Goal: Task Accomplishment & Management: Use online tool/utility

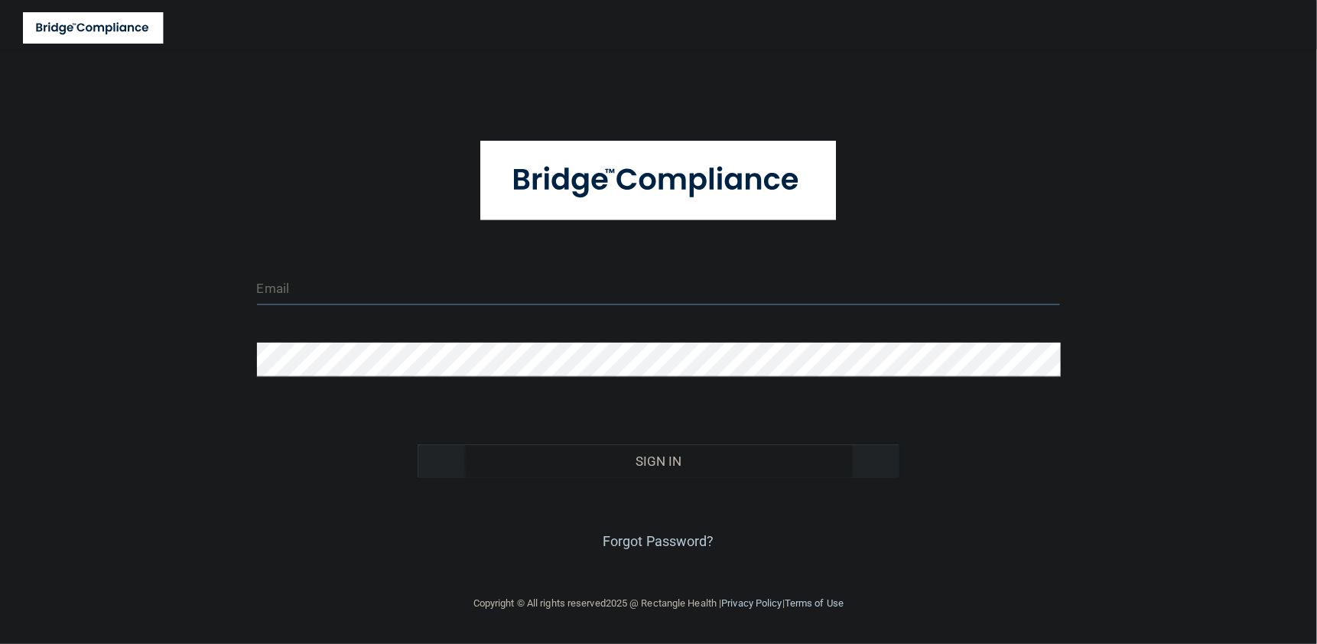
type input "tbrown@rectanglehealth.com"
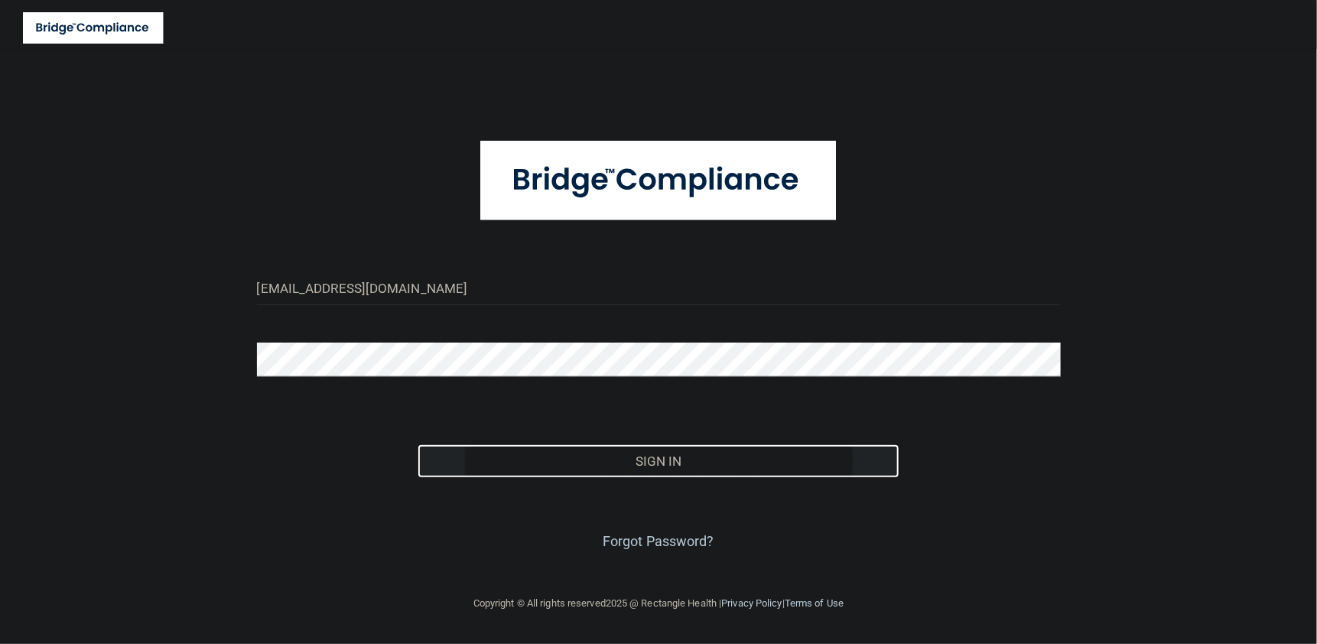
click at [673, 463] on button "Sign In" at bounding box center [659, 461] width 483 height 34
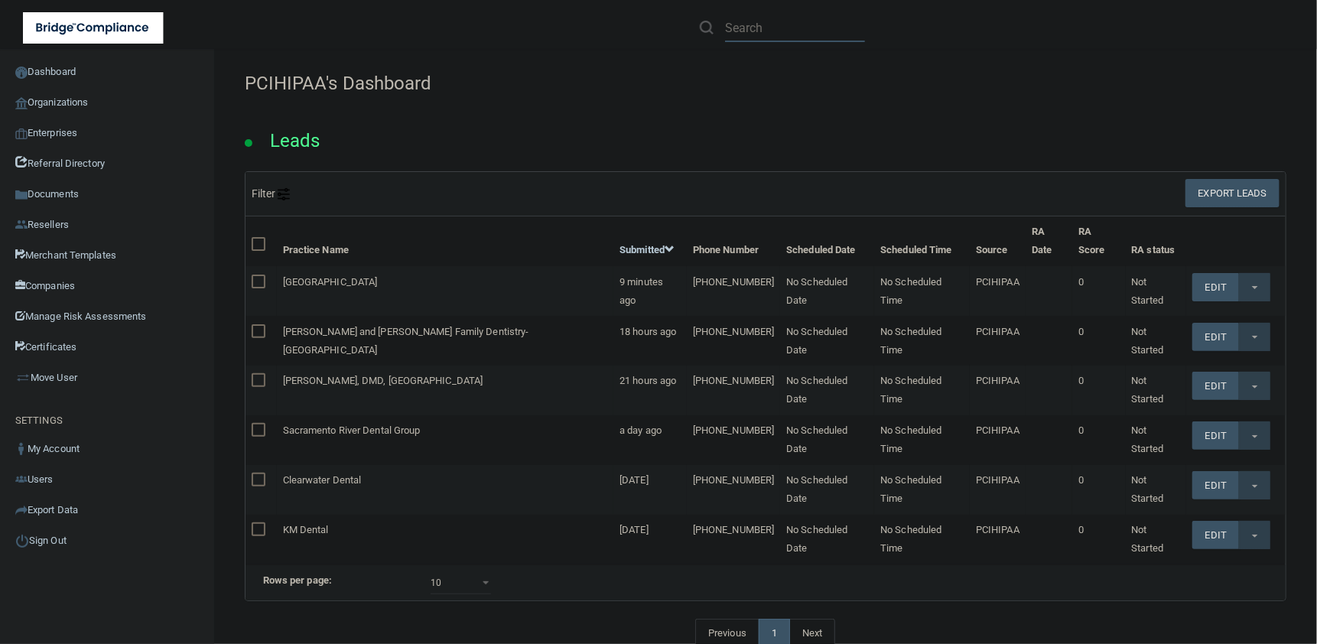
click at [758, 31] on input "text" at bounding box center [795, 28] width 140 height 28
paste input "Apple Creek Oral Surgery"
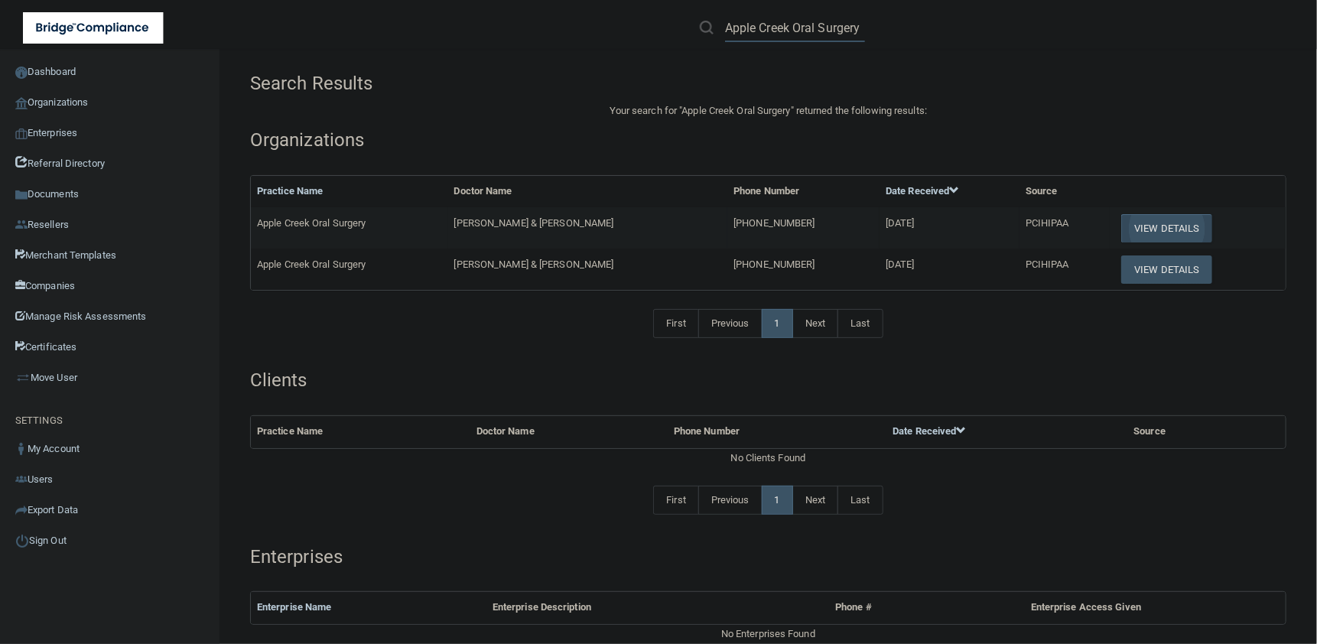
type input "Apple Creek Oral Surgery"
click at [1152, 227] on button "View Details" at bounding box center [1166, 228] width 90 height 28
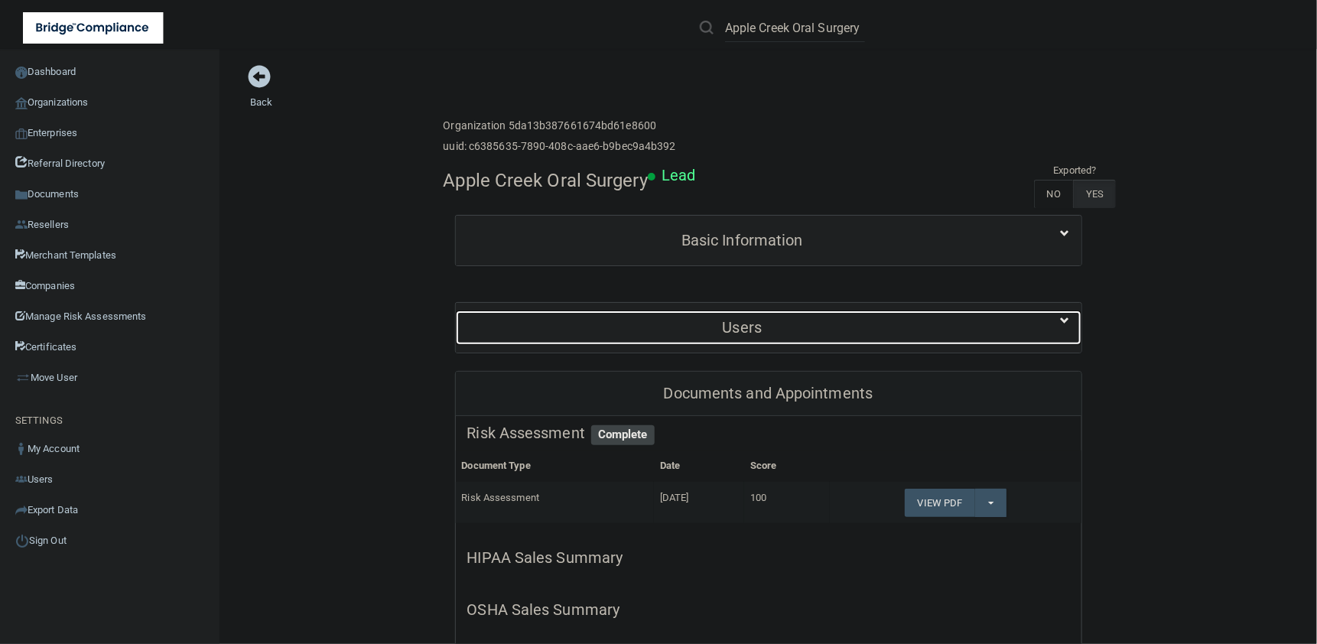
click at [743, 323] on h5 "Users" at bounding box center [742, 327] width 551 height 17
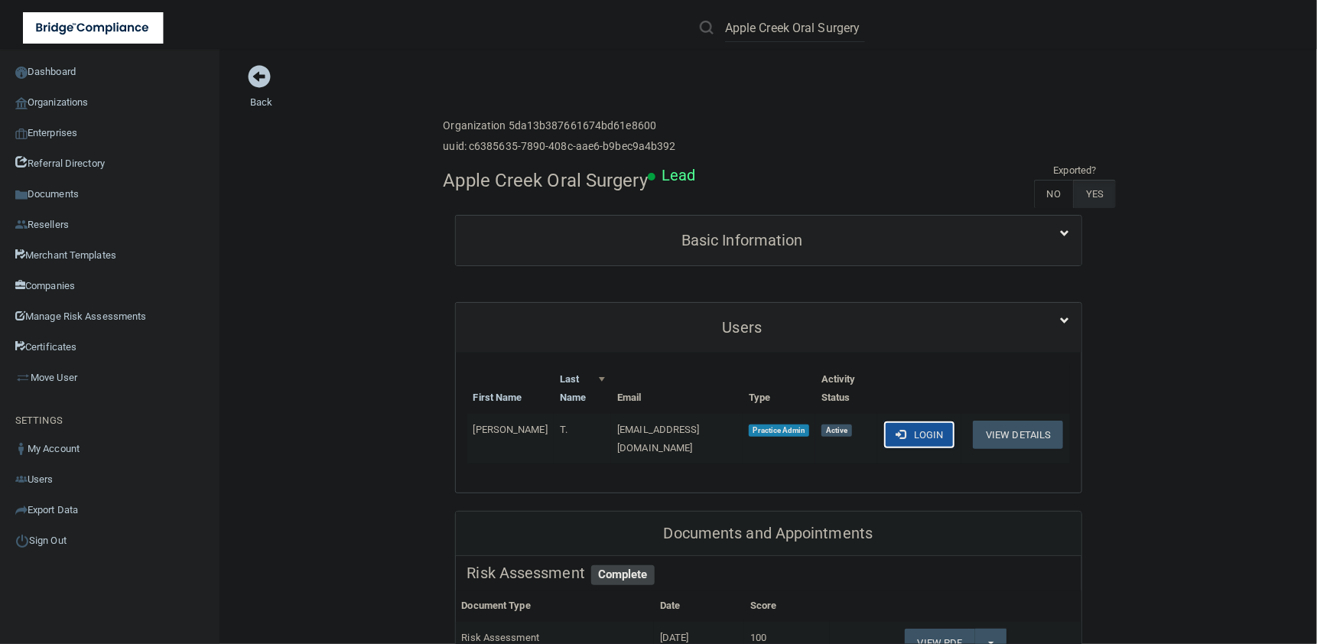
click at [916, 429] on button "Login" at bounding box center [919, 435] width 73 height 28
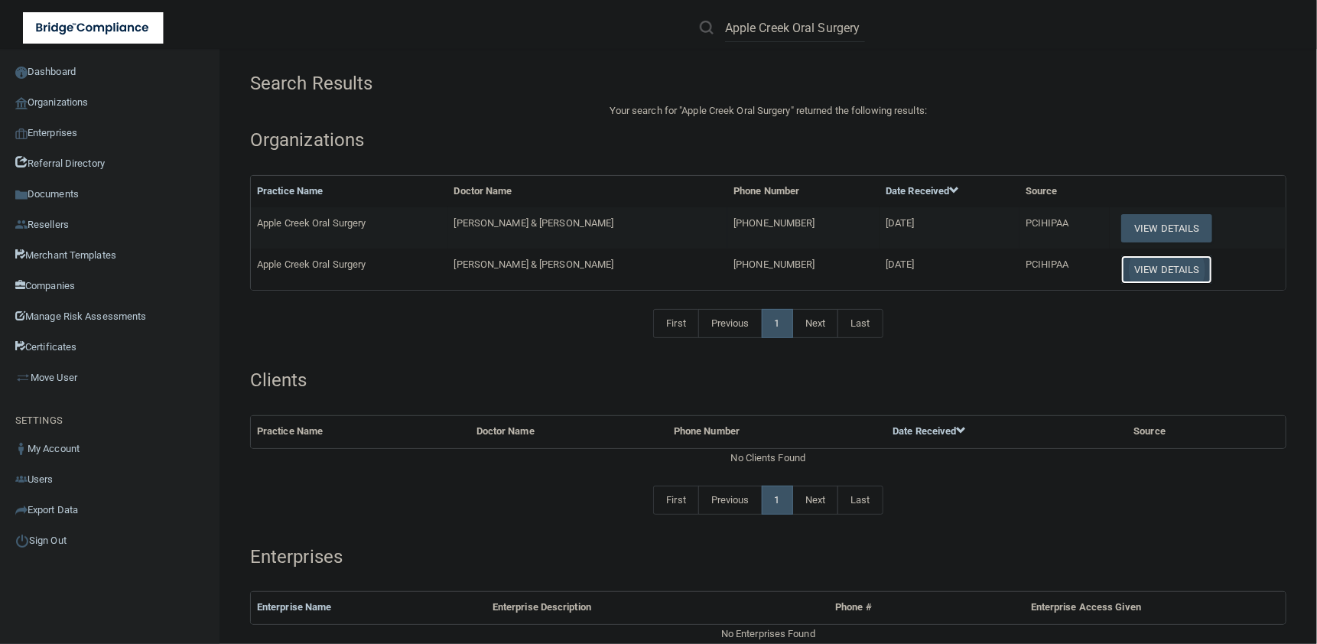
click at [1152, 270] on button "View Details" at bounding box center [1166, 269] width 90 height 28
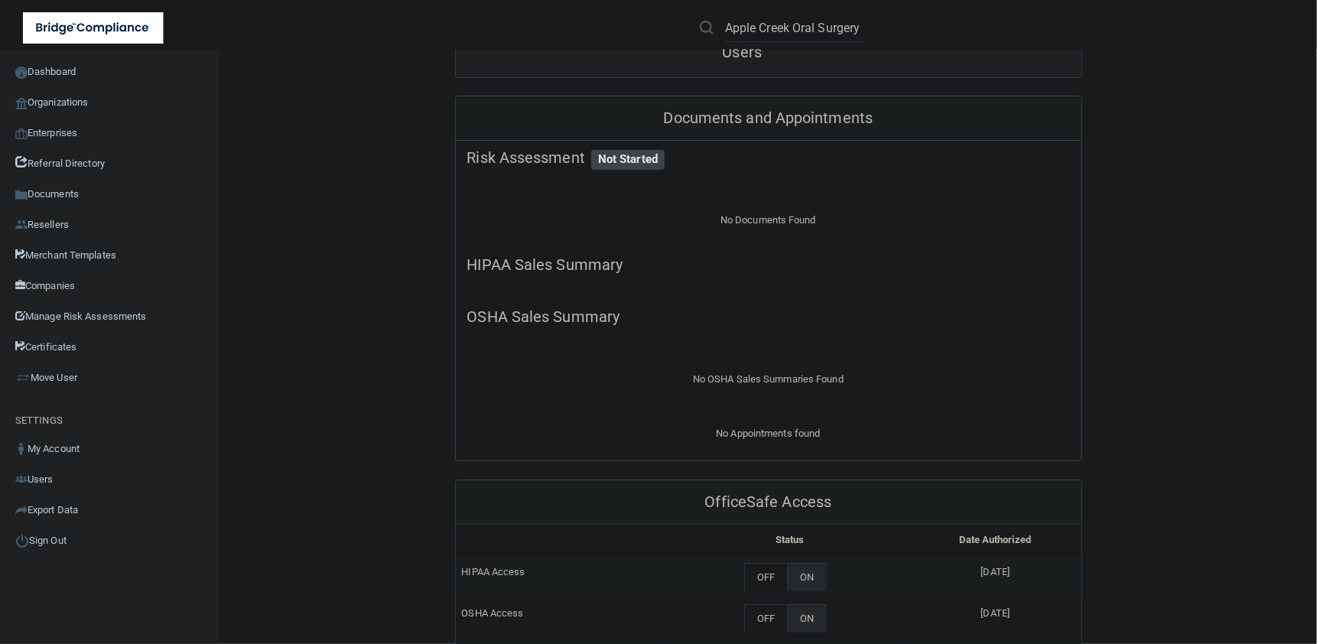
scroll to position [191, 0]
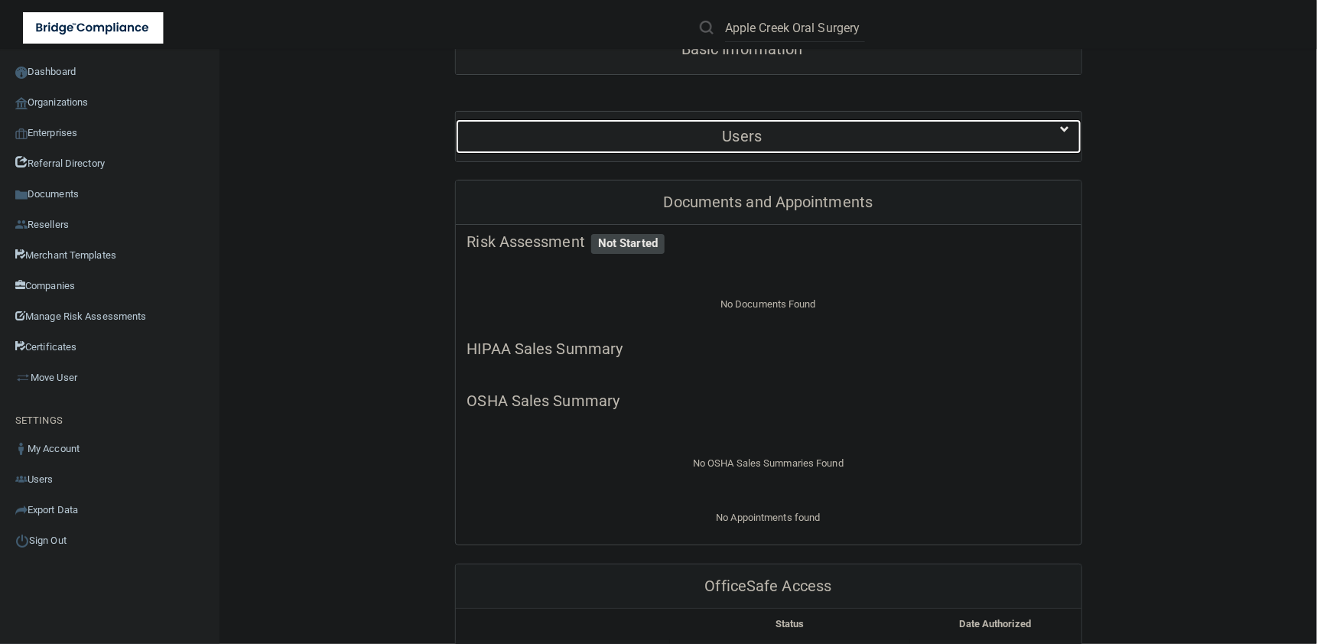
click at [989, 132] on h5 "Users" at bounding box center [742, 136] width 551 height 17
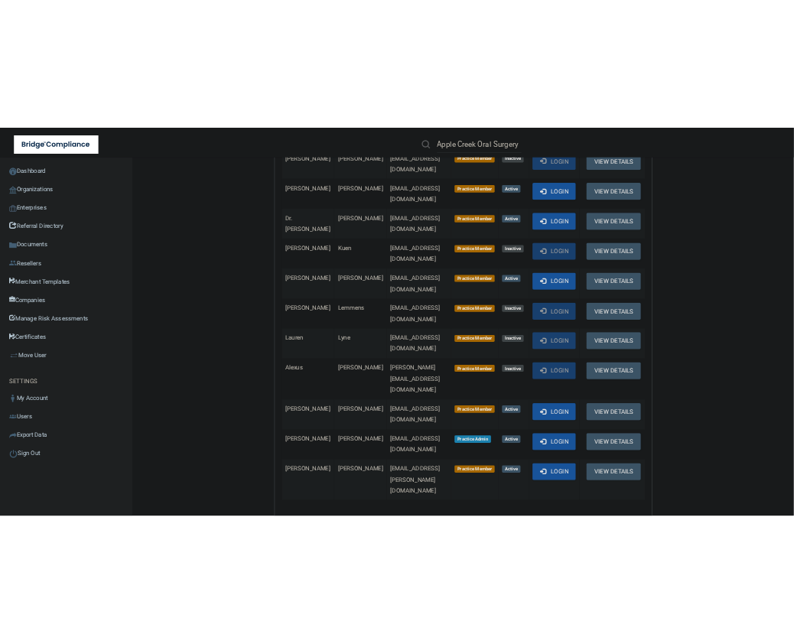
scroll to position [382, 0]
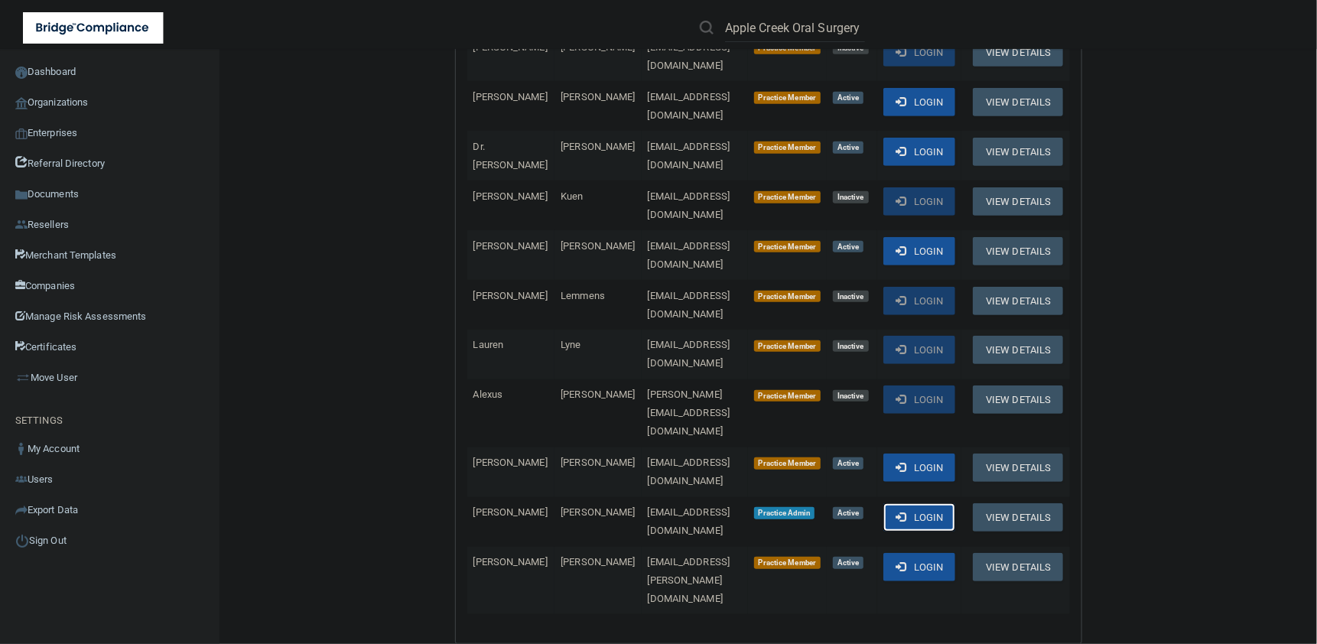
click at [897, 512] on span at bounding box center [901, 517] width 10 height 10
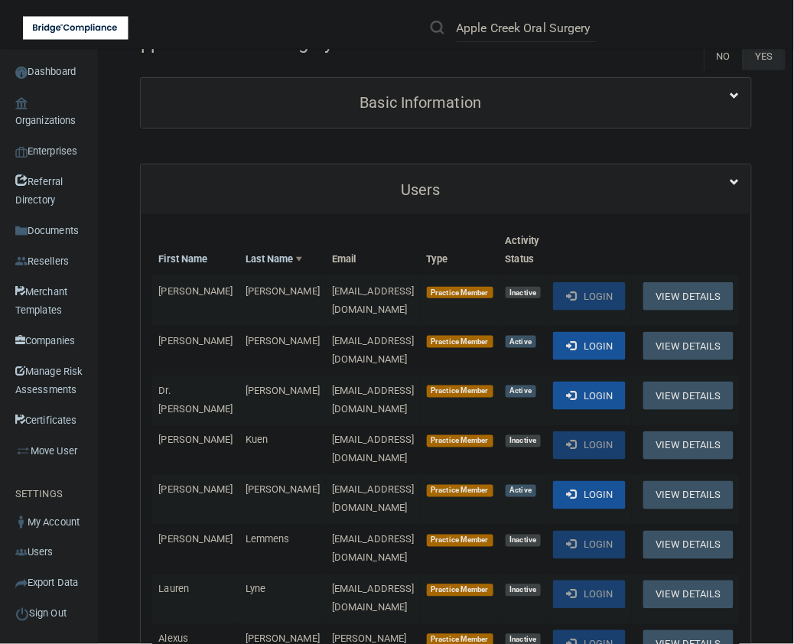
scroll to position [0, 0]
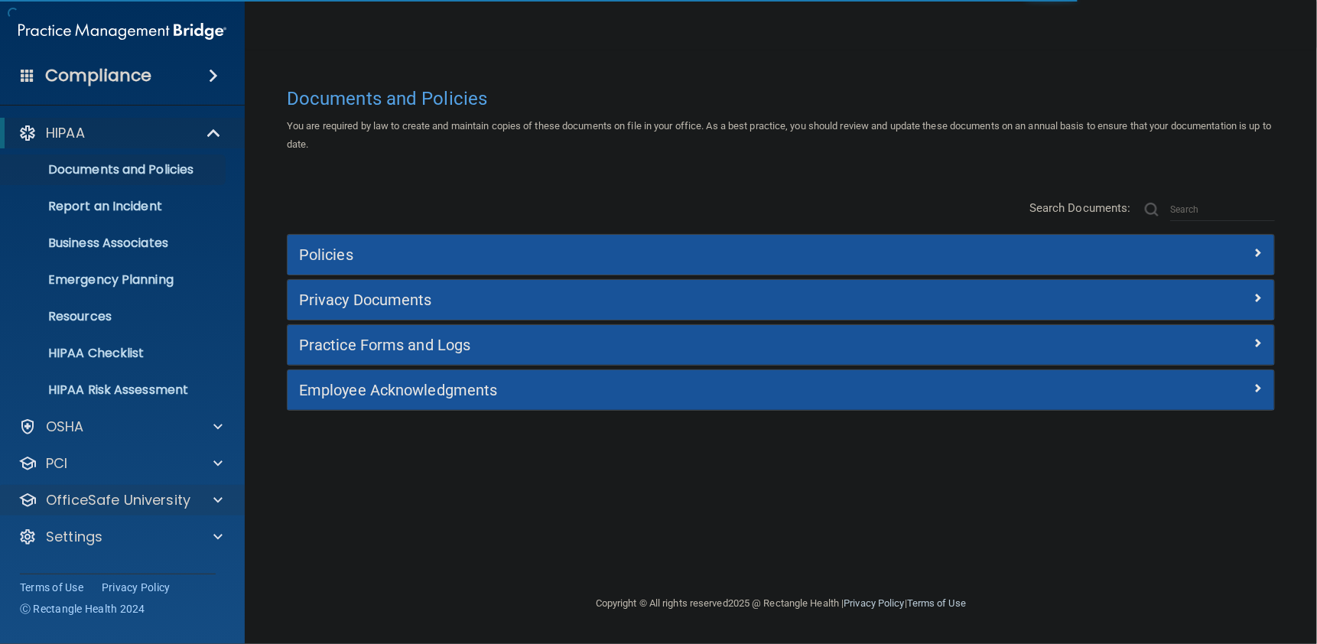
click at [128, 488] on div "OfficeSafe University" at bounding box center [122, 500] width 245 height 31
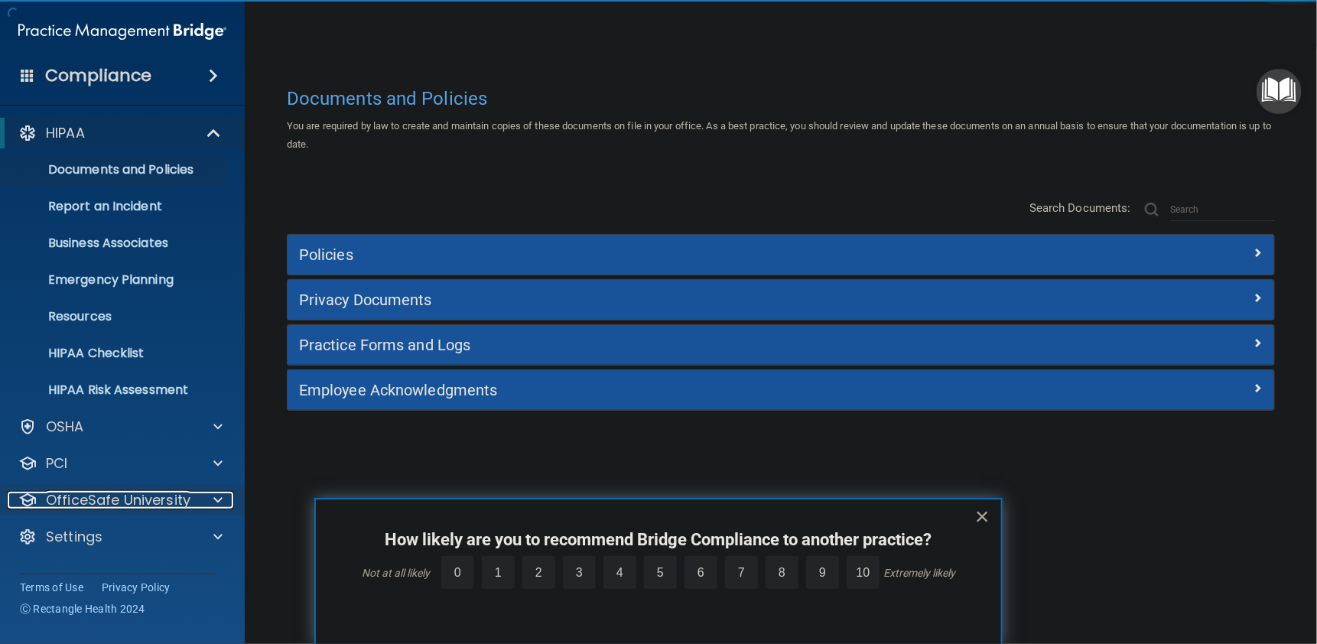
click at [219, 502] on span at bounding box center [217, 500] width 9 height 18
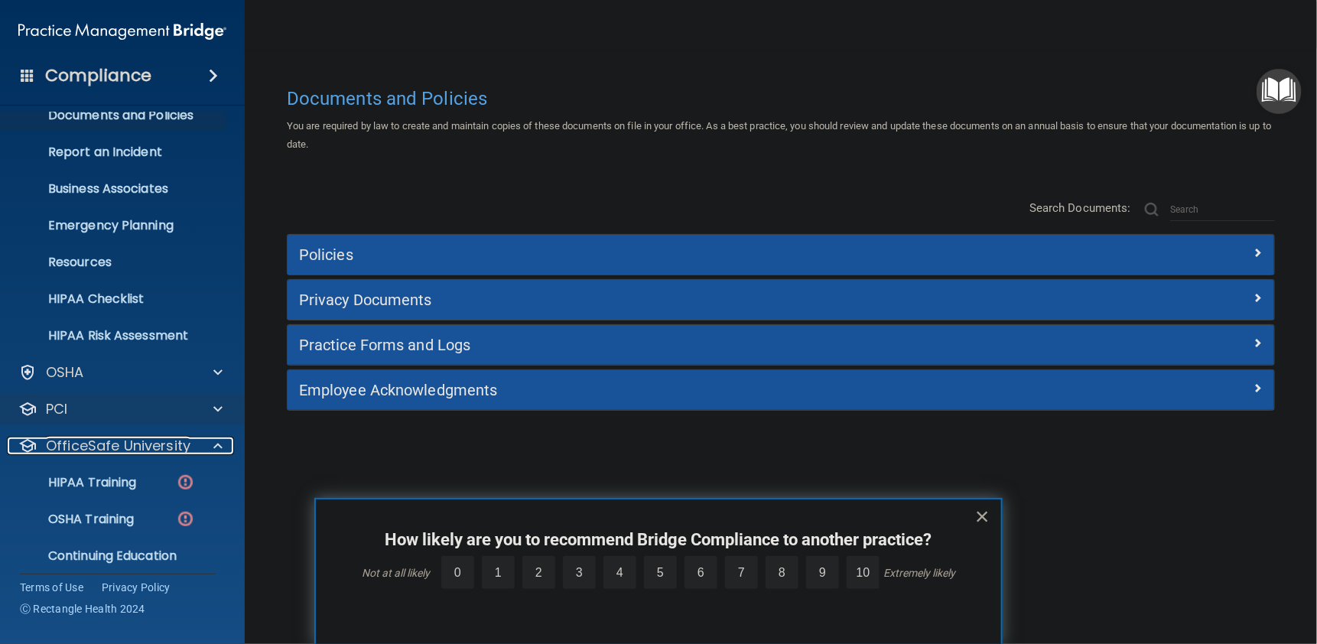
scroll to position [100, 0]
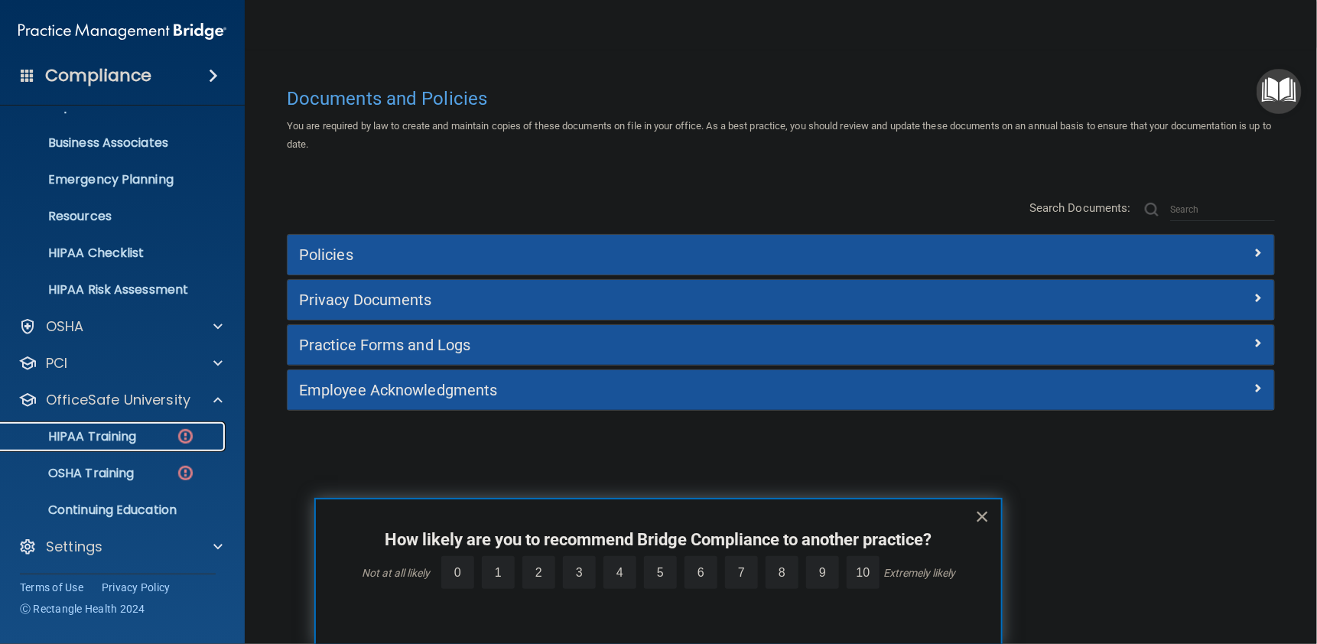
click at [157, 438] on div "HIPAA Training" at bounding box center [114, 436] width 209 height 15
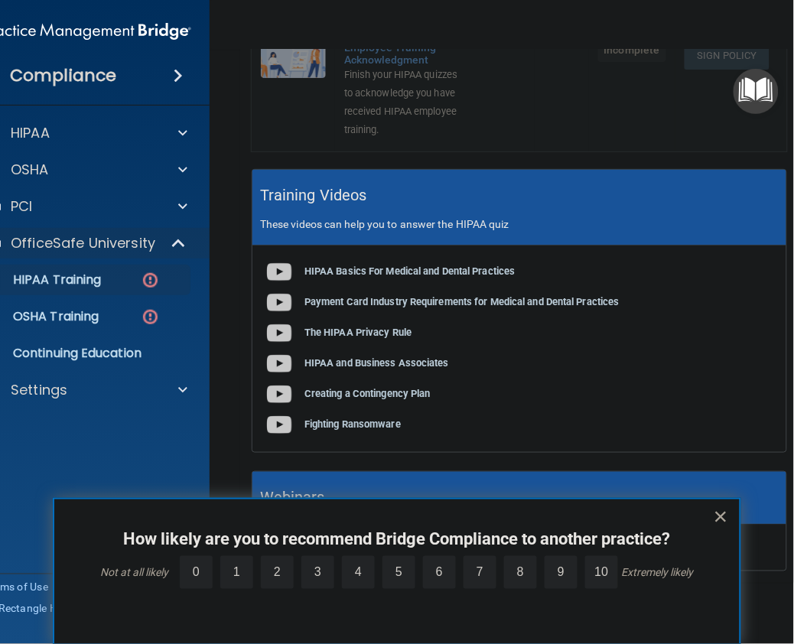
scroll to position [696, 0]
